Goal: Task Accomplishment & Management: Use online tool/utility

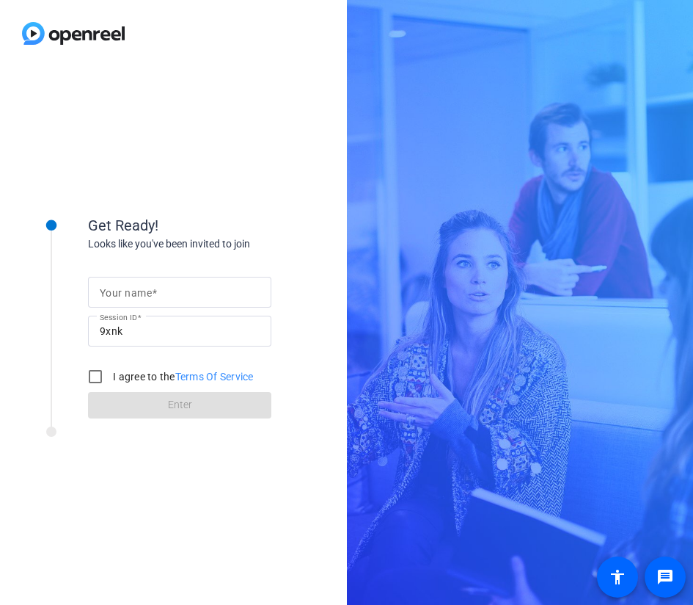
click at [204, 293] on input "Your name" at bounding box center [180, 292] width 160 height 18
type input "[PERSON_NAME]"
click at [98, 369] on input "I agree to the Terms Of Service" at bounding box center [95, 376] width 29 height 29
checkbox input "true"
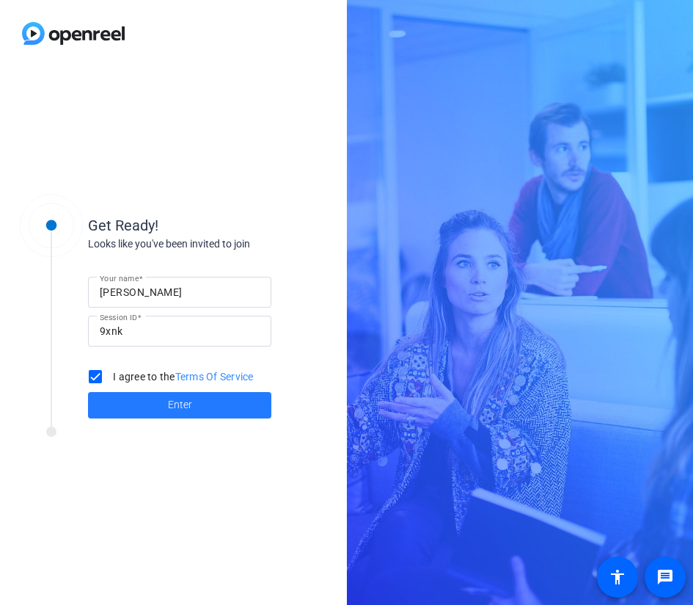
click at [133, 411] on span at bounding box center [179, 404] width 183 height 35
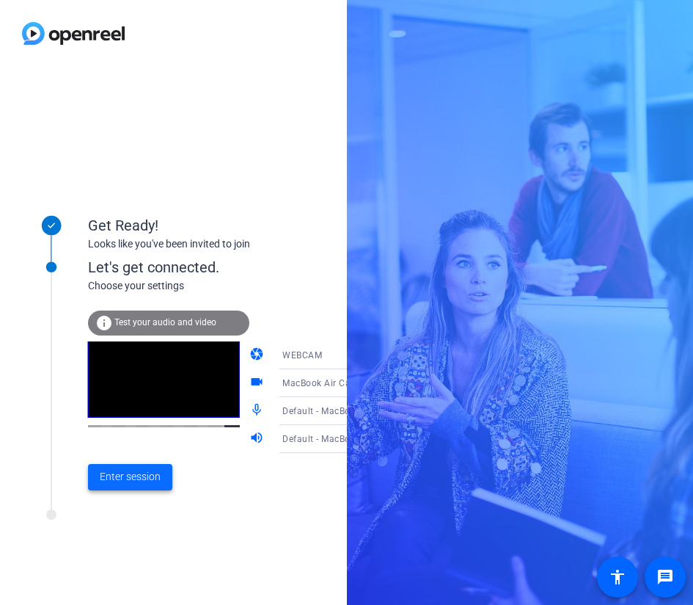
click at [139, 475] on span "Enter session" at bounding box center [130, 476] width 61 height 15
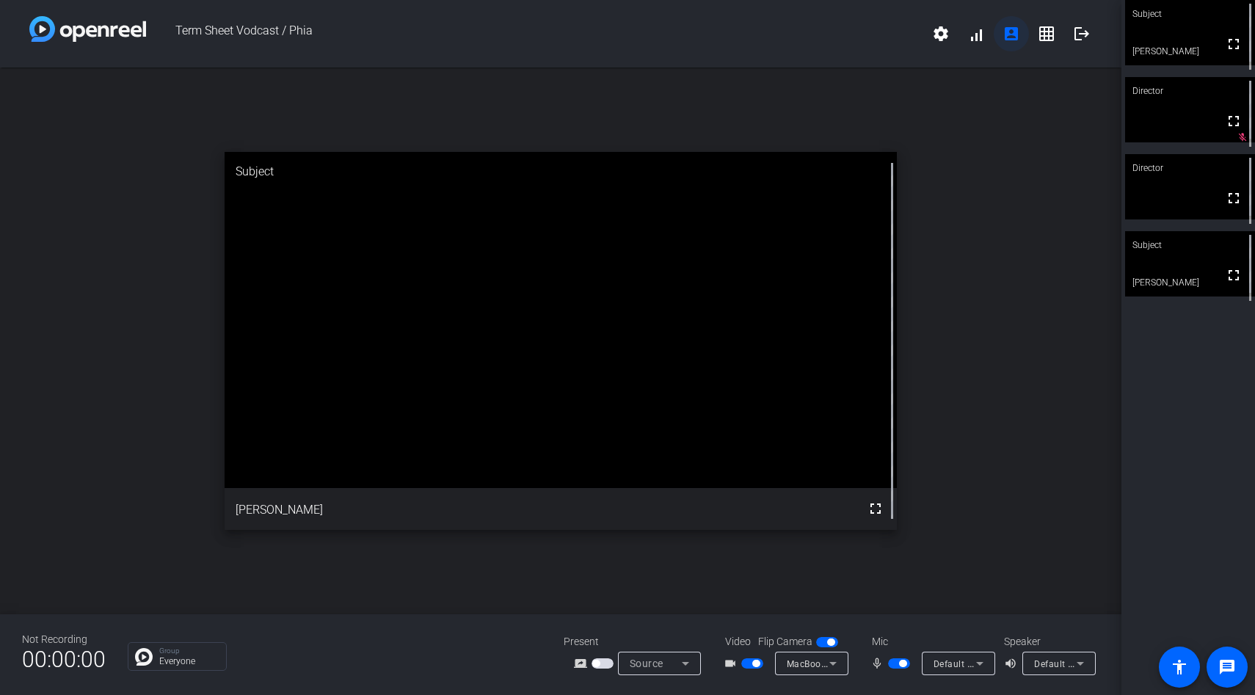
click at [693, 32] on mat-icon "account_box" at bounding box center [1011, 34] width 18 height 18
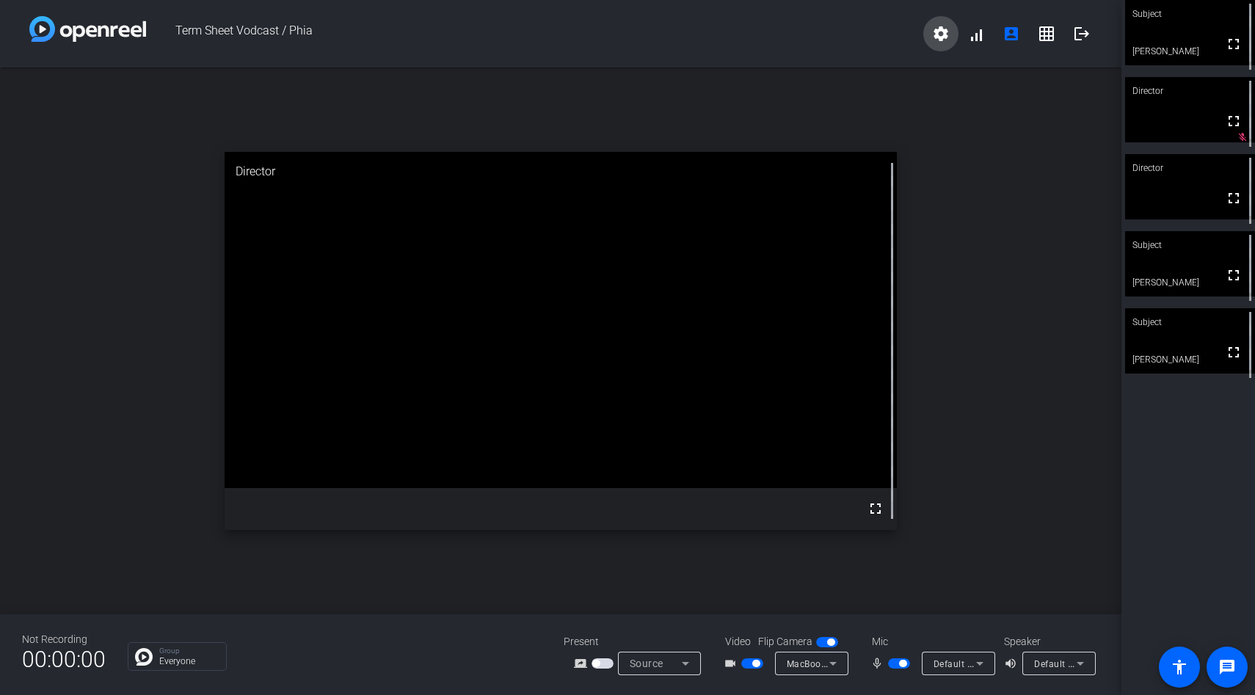
click at [693, 44] on span at bounding box center [940, 33] width 35 height 35
click at [693, 35] on div at bounding box center [627, 347] width 1255 height 695
click at [693, 35] on mat-icon "grid_on" at bounding box center [1046, 34] width 18 height 18
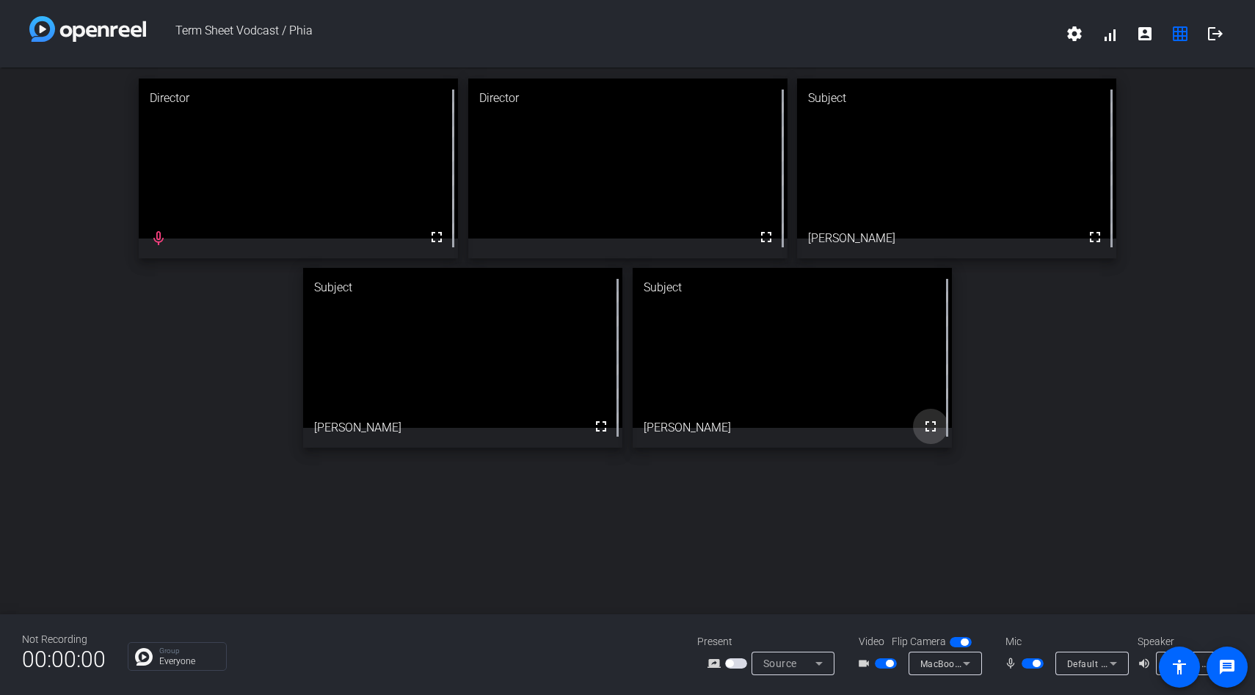
click at [693, 423] on mat-icon "fullscreen" at bounding box center [930, 426] width 18 height 18
click at [693, 24] on button "logout" at bounding box center [1214, 33] width 35 height 35
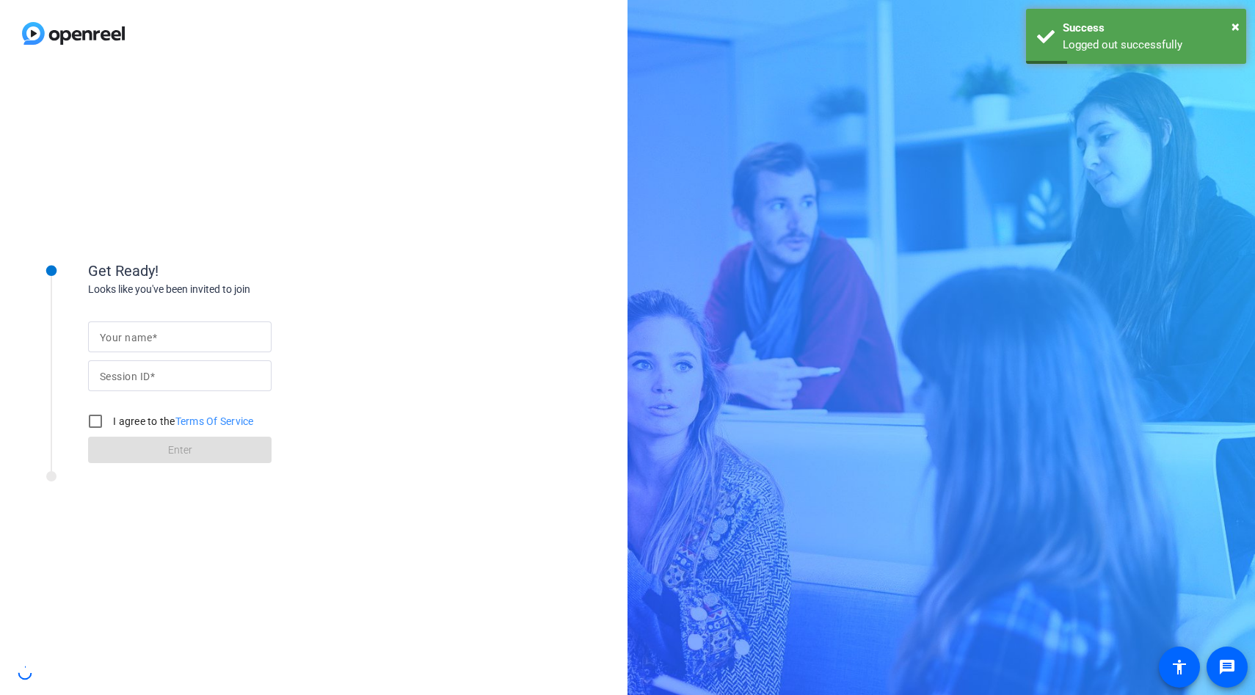
click at [157, 332] on input "Your name" at bounding box center [180, 337] width 160 height 18
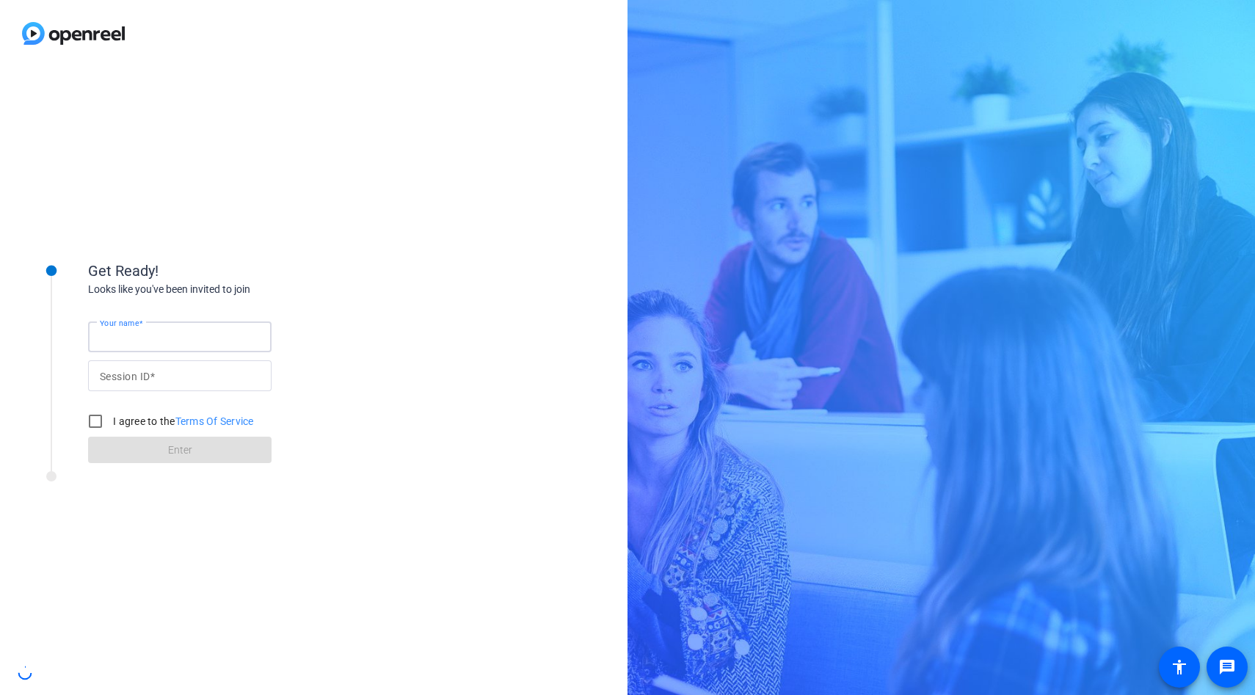
click at [270, 255] on div "Get Ready! Looks like you've been invited to join Your name Session ID I agree …" at bounding box center [234, 349] width 293 height 230
click at [217, 334] on input "Your name" at bounding box center [180, 337] width 160 height 18
type input "[PERSON_NAME]"
click at [109, 420] on input "I agree to the Terms Of Service" at bounding box center [95, 420] width 29 height 29
checkbox input "true"
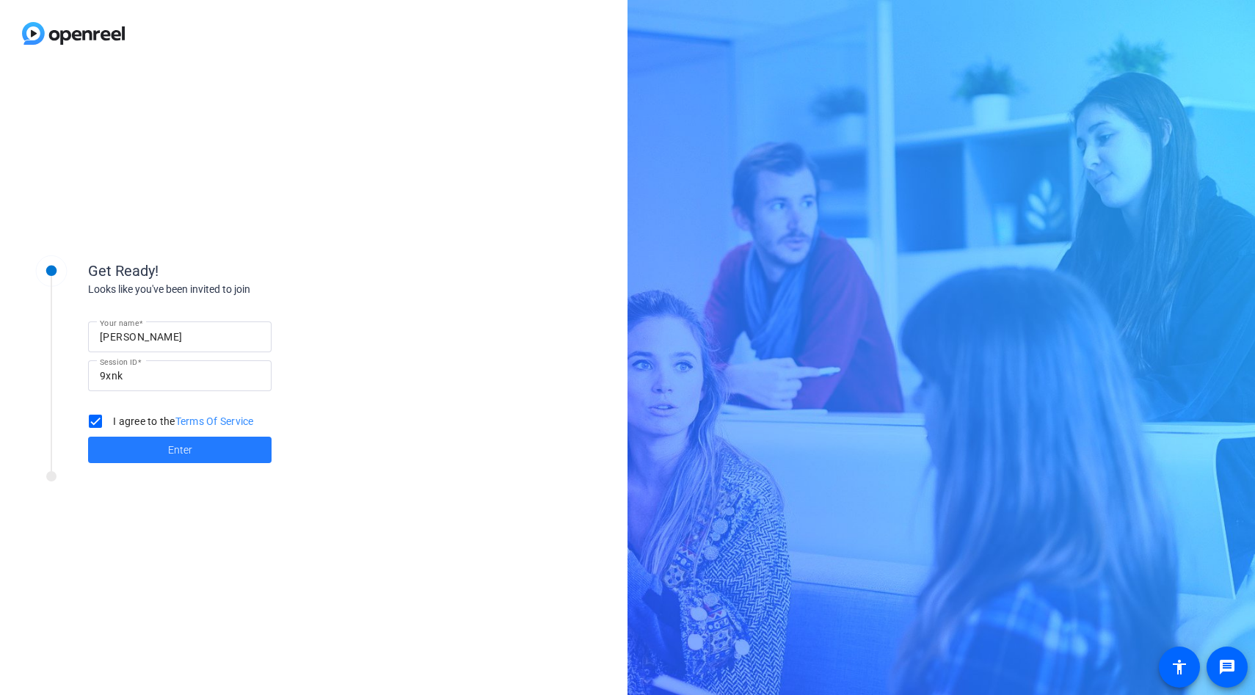
click at [145, 459] on span at bounding box center [179, 449] width 183 height 35
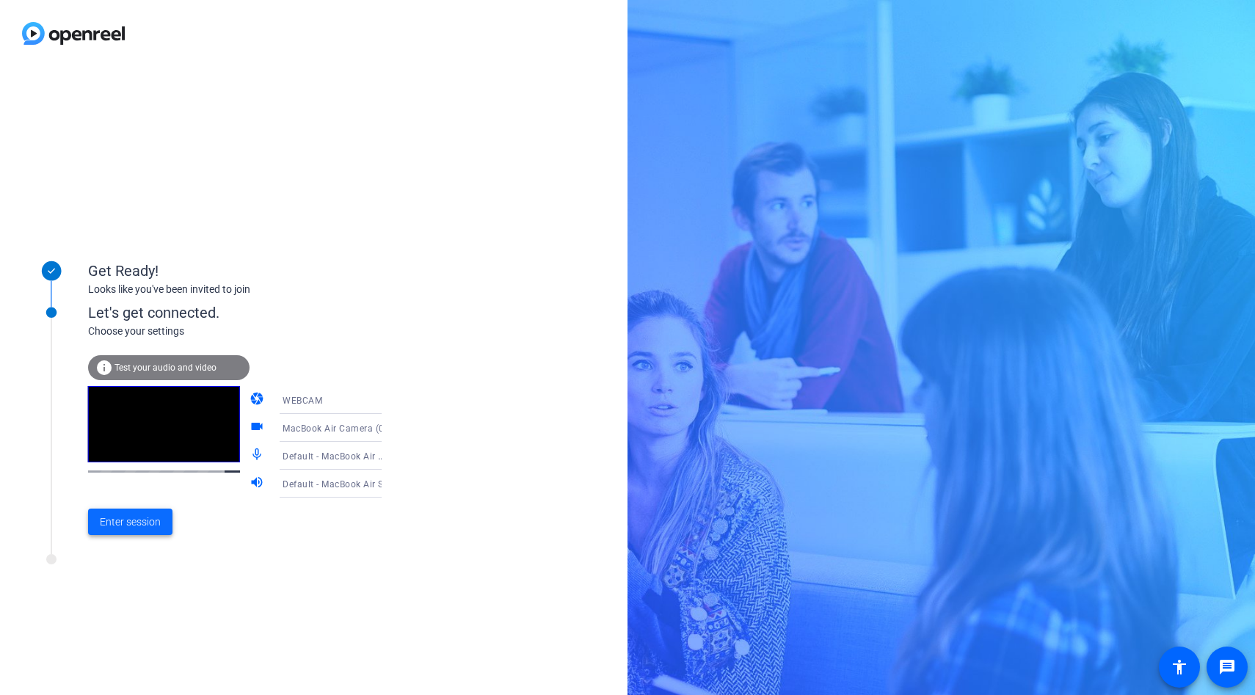
click at [150, 524] on span "Enter session" at bounding box center [130, 521] width 61 height 15
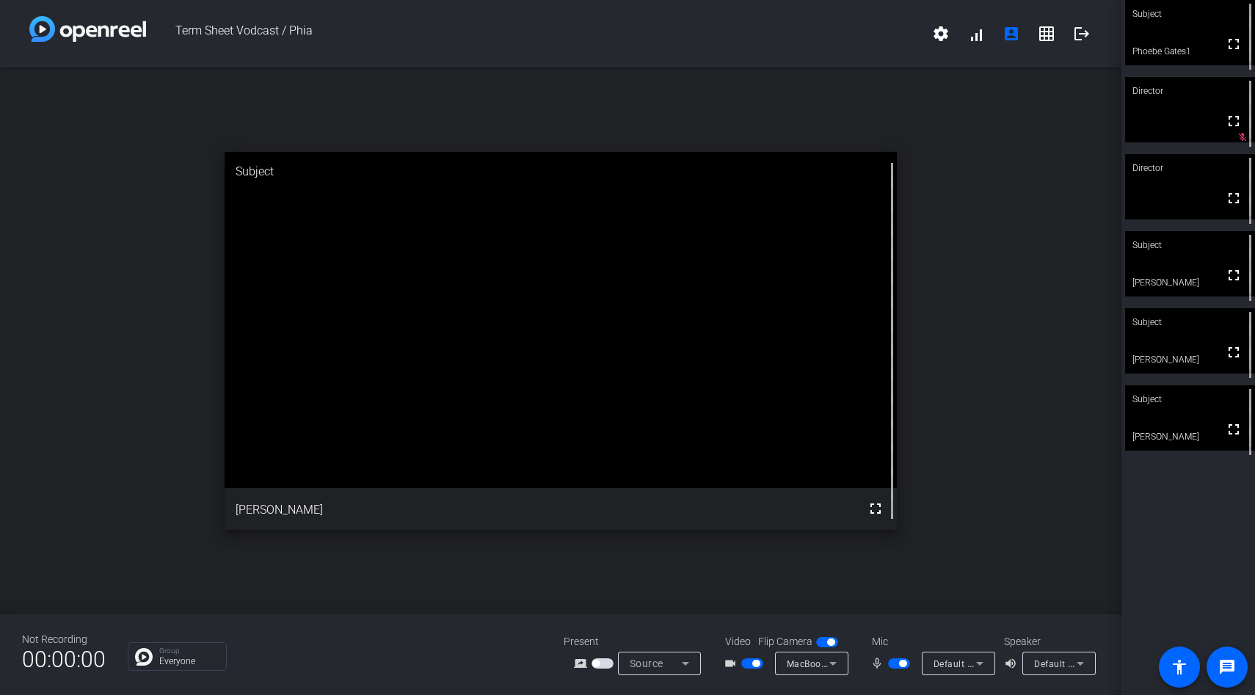
click at [905, 663] on span "button" at bounding box center [902, 663] width 7 height 7
click at [892, 666] on span "button" at bounding box center [891, 663] width 7 height 7
click at [903, 670] on mat-slide-toggle at bounding box center [900, 662] width 25 height 15
click at [903, 666] on span "button" at bounding box center [902, 663] width 7 height 7
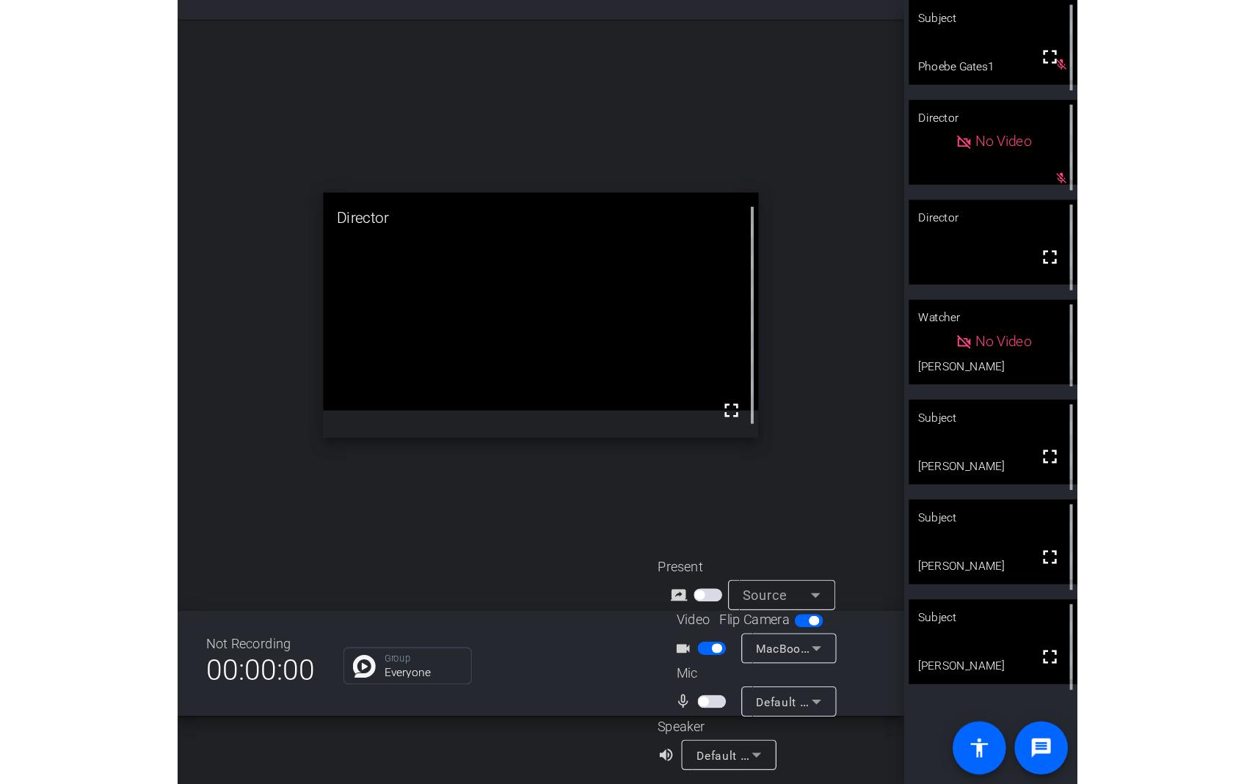
scroll to position [58, 0]
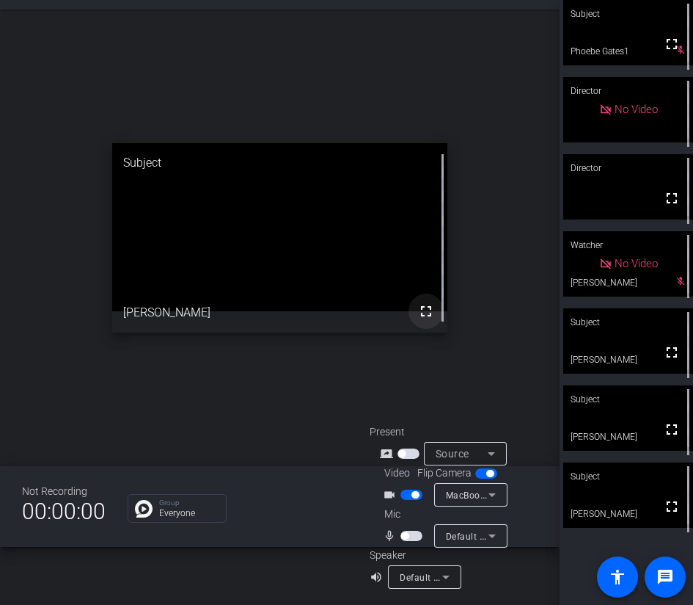
click at [419, 301] on span at bounding box center [426, 310] width 35 height 35
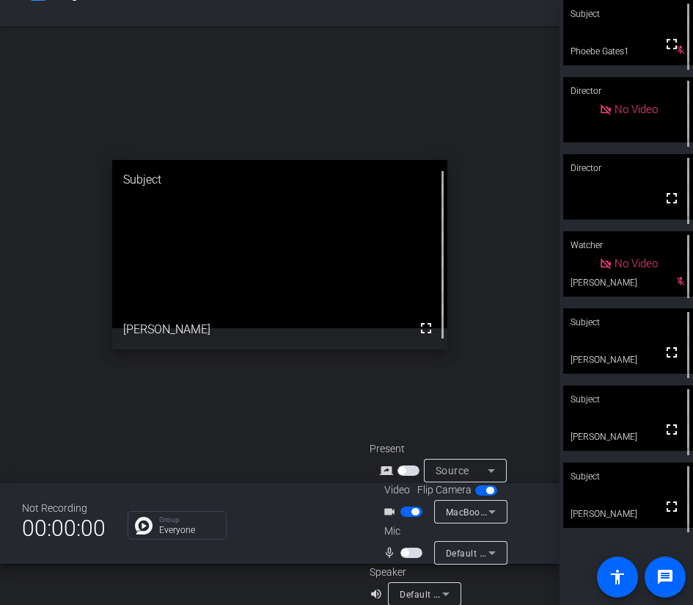
scroll to position [50, 0]
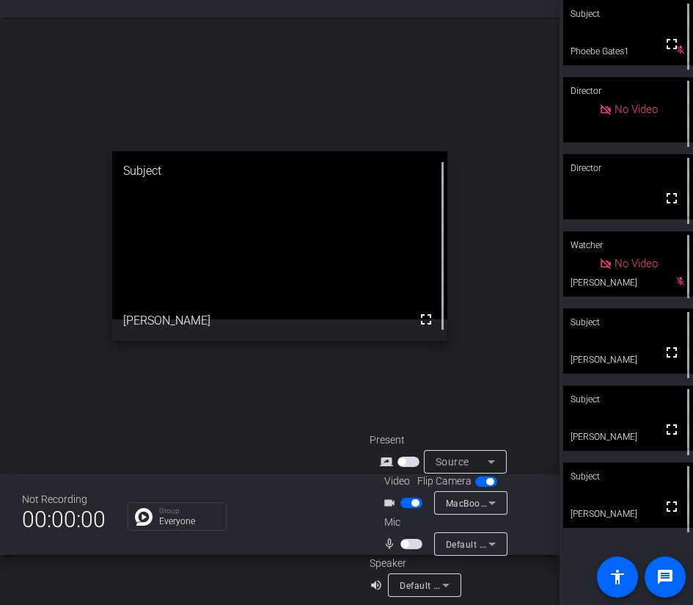
click at [409, 544] on span "button" at bounding box center [412, 543] width 22 height 10
click at [420, 543] on span "button" at bounding box center [412, 543] width 22 height 10
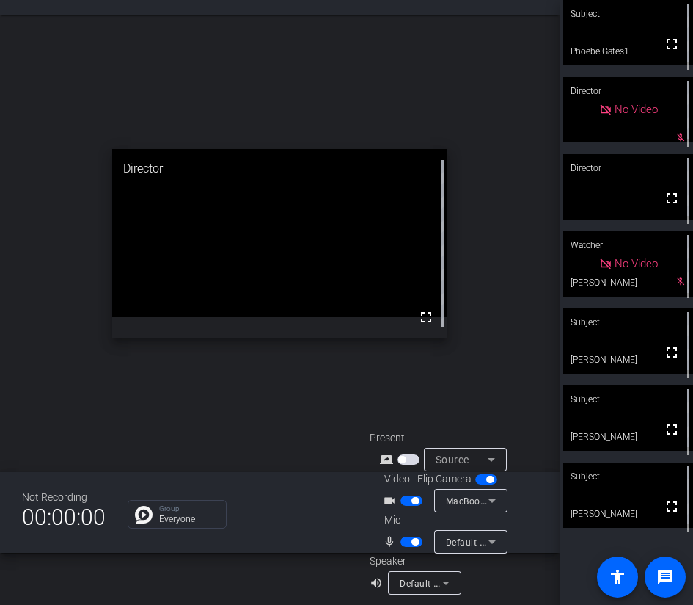
scroll to position [51, 0]
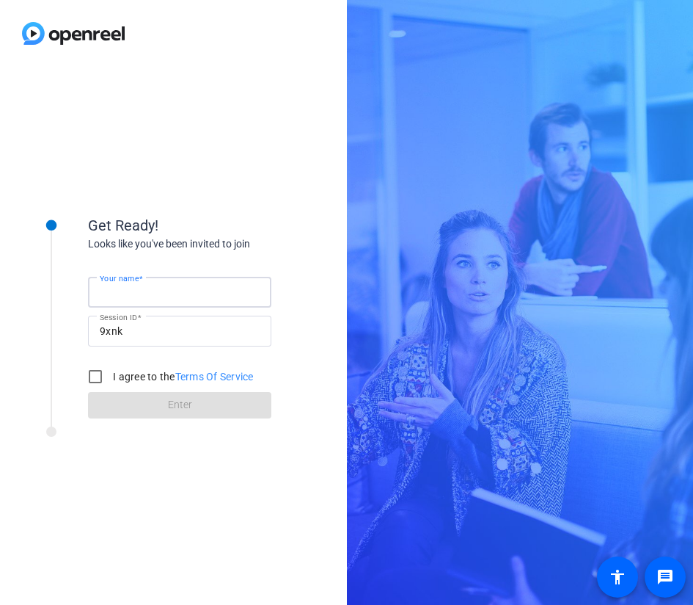
click at [162, 299] on input "Your name" at bounding box center [180, 292] width 160 height 18
type input "[PERSON_NAME]"
click at [97, 379] on input "I agree to the Terms Of Service" at bounding box center [95, 376] width 29 height 29
checkbox input "true"
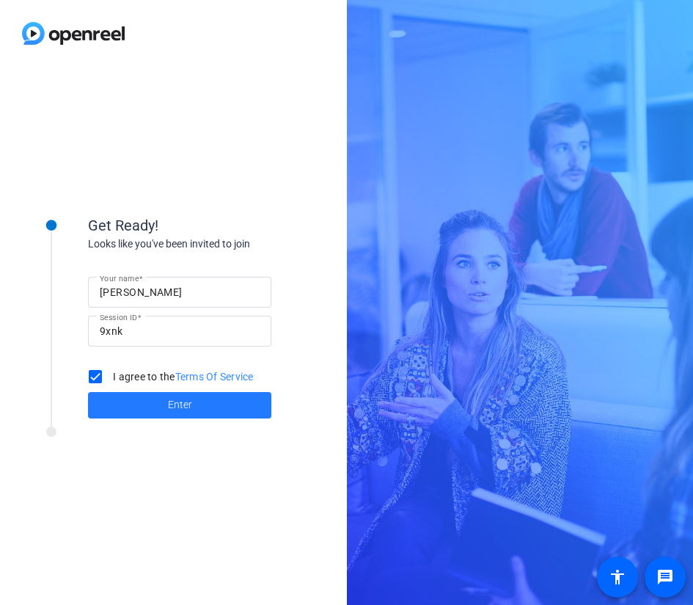
click at [142, 399] on span at bounding box center [179, 404] width 183 height 35
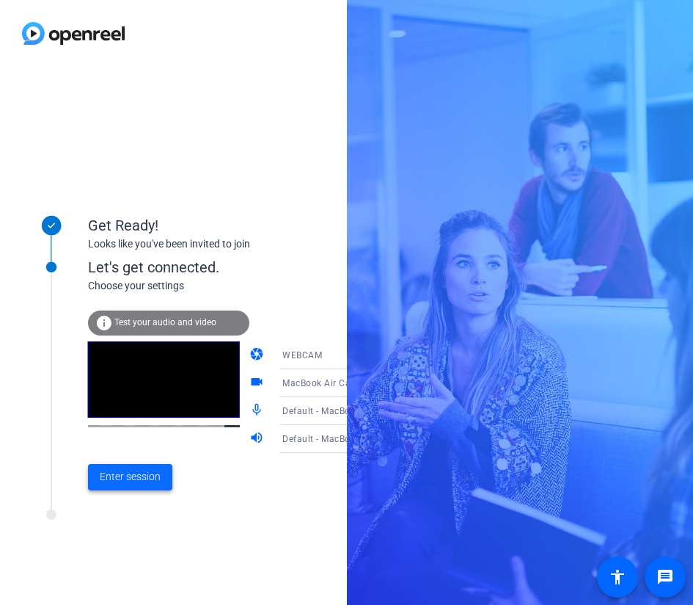
click at [153, 486] on span at bounding box center [130, 476] width 84 height 35
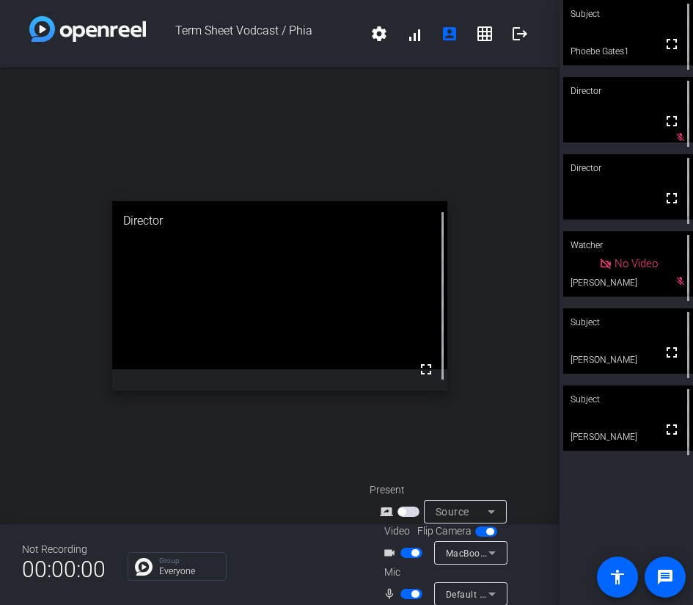
click at [412, 593] on span "button" at bounding box center [415, 593] width 7 height 7
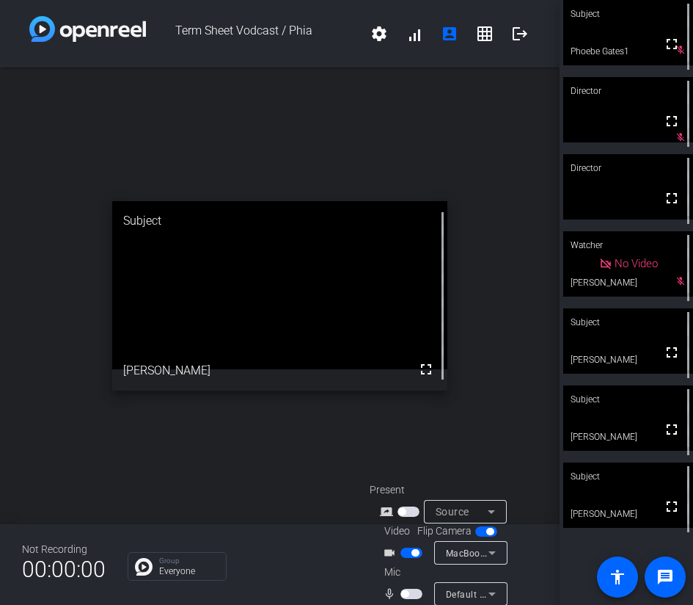
scroll to position [50, 0]
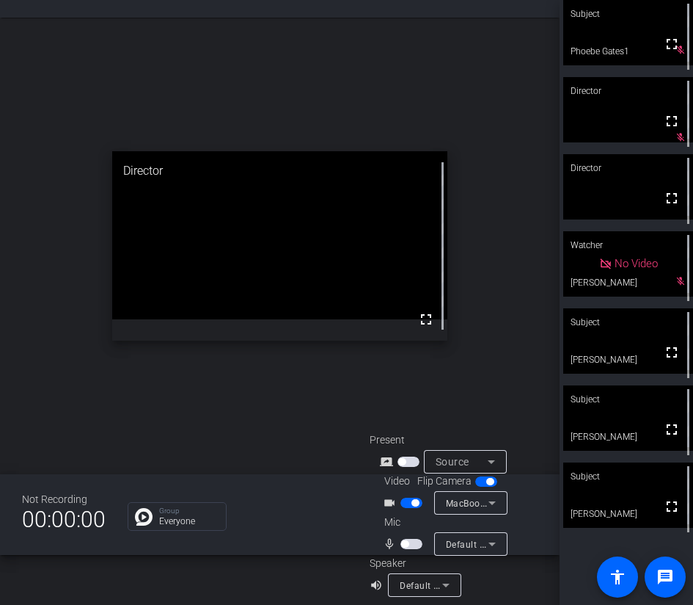
click at [402, 540] on span "button" at bounding box center [404, 543] width 7 height 7
click at [412, 544] on span "button" at bounding box center [415, 543] width 7 height 7
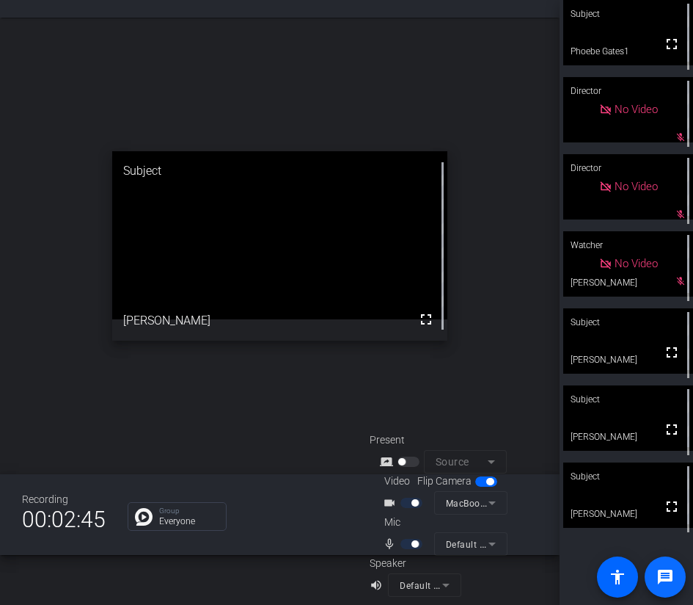
click at [657, 566] on span at bounding box center [665, 576] width 35 height 35
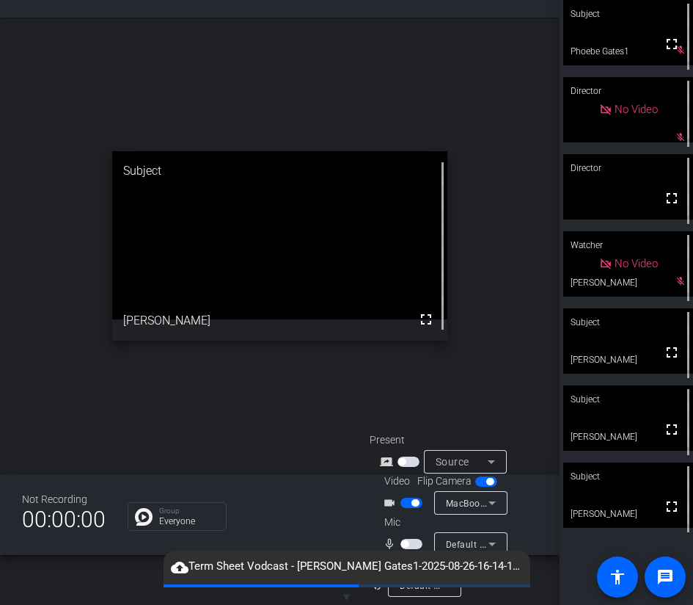
click at [412, 544] on span "button" at bounding box center [412, 543] width 22 height 10
click at [413, 544] on span "button" at bounding box center [415, 543] width 7 height 7
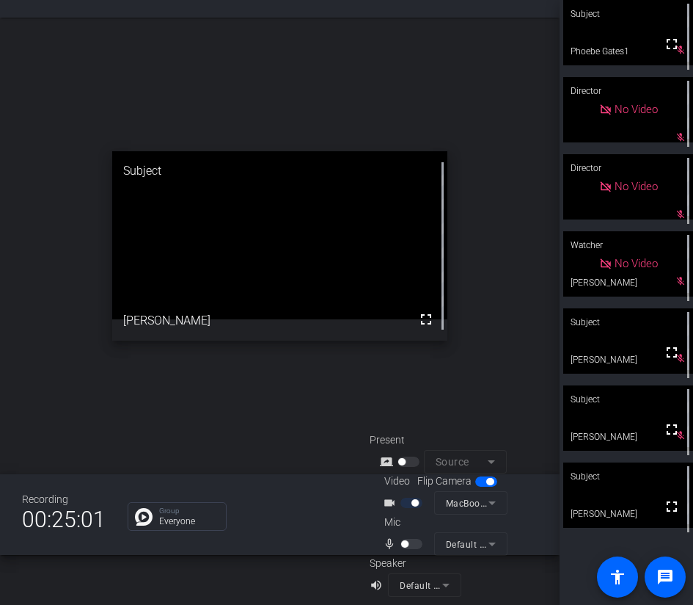
click at [273, 359] on div "open_in_new Subject fullscreen Allie Garfinkle" at bounding box center [280, 246] width 560 height 456
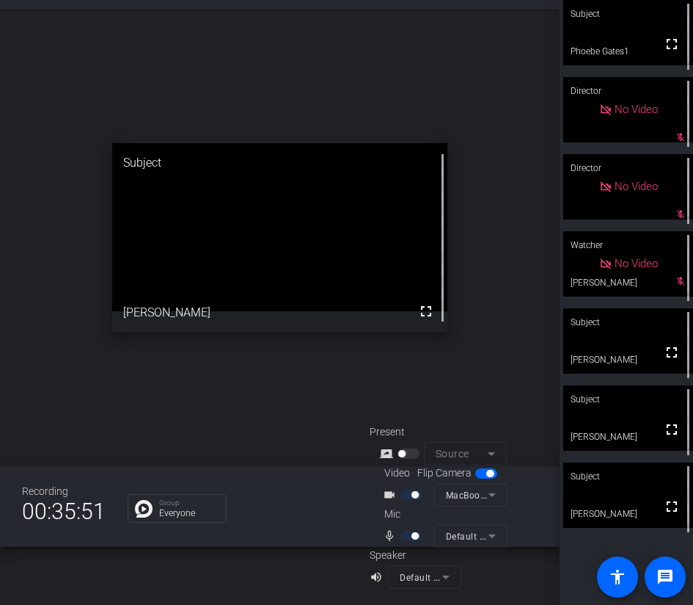
scroll to position [0, 0]
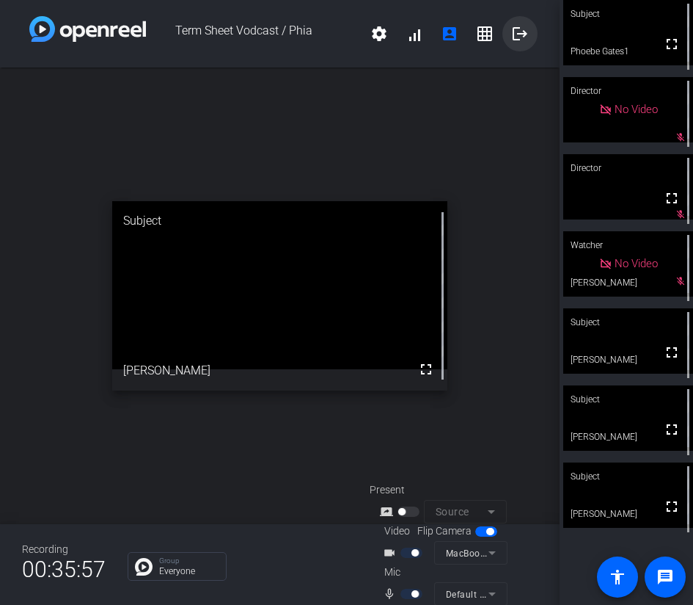
click at [519, 34] on mat-icon "logout" at bounding box center [520, 34] width 18 height 18
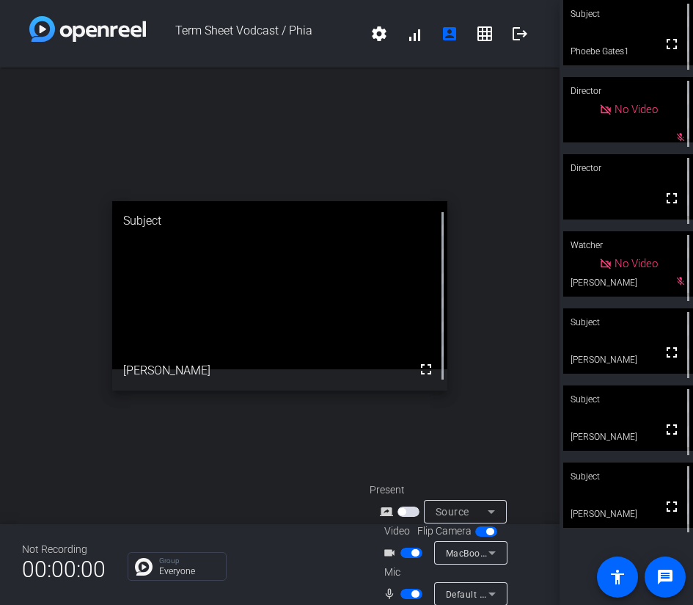
click at [413, 594] on span "button" at bounding box center [415, 593] width 7 height 7
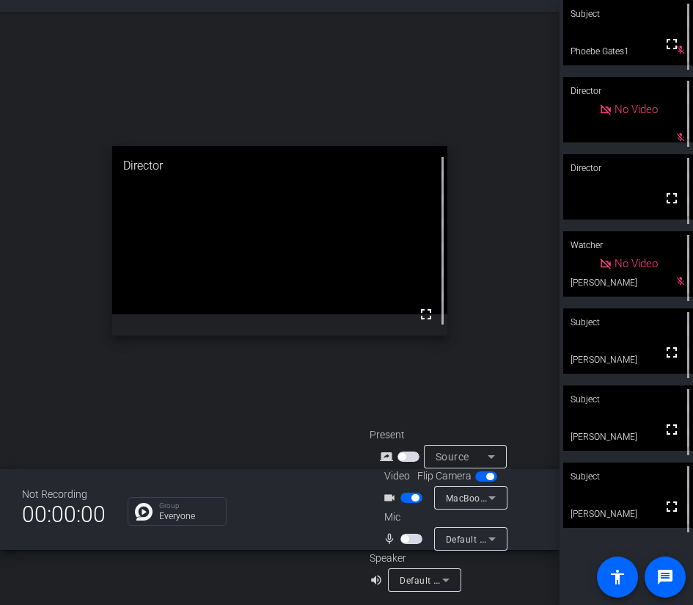
scroll to position [58, 0]
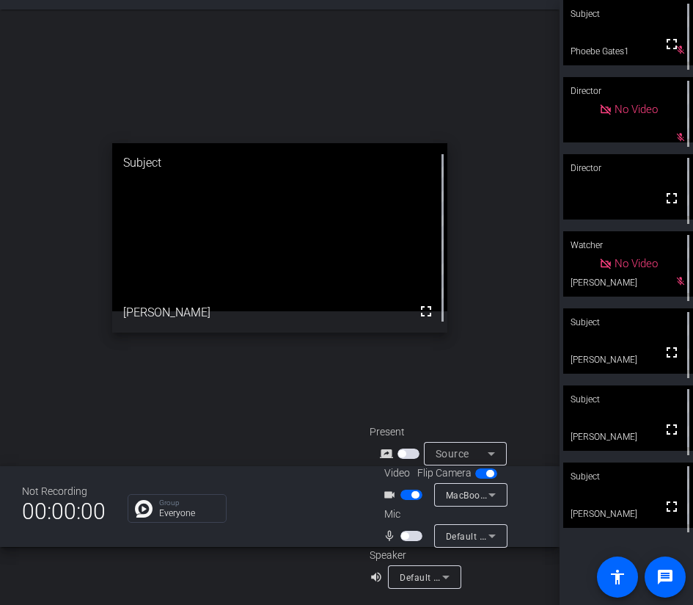
click at [409, 534] on span "button" at bounding box center [412, 535] width 22 height 10
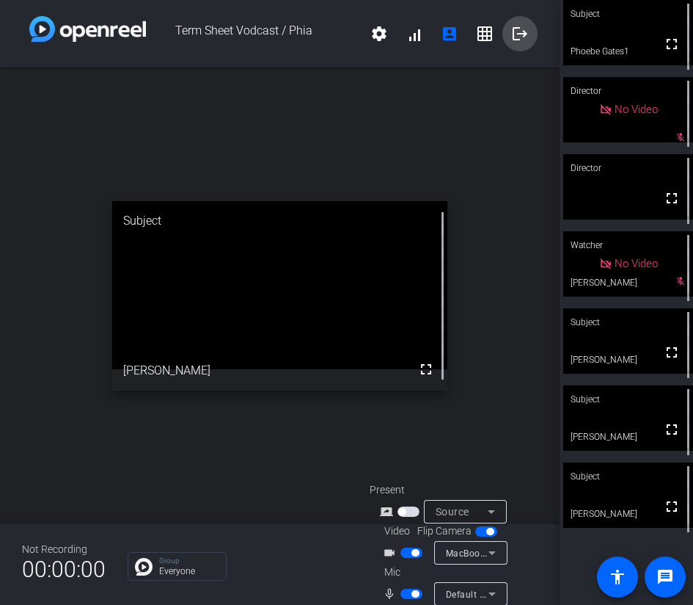
click at [514, 38] on mat-icon "logout" at bounding box center [520, 34] width 18 height 18
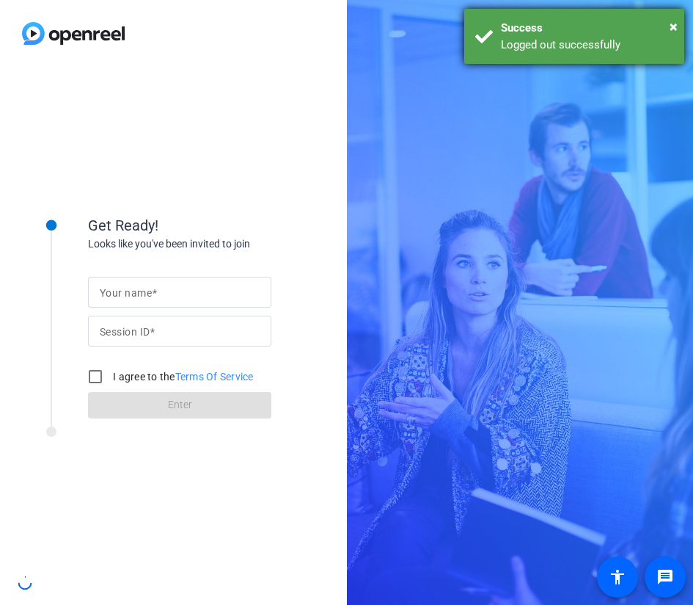
click at [668, 23] on div "Success" at bounding box center [587, 28] width 172 height 17
